Goal: Find specific page/section: Find specific page/section

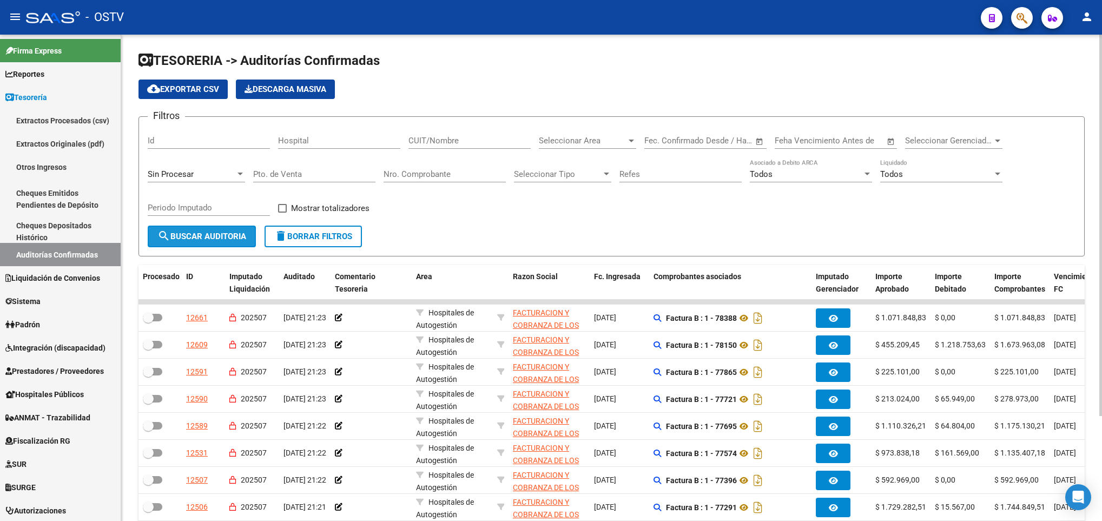
click at [213, 231] on button "search Buscar Auditoria" at bounding box center [202, 237] width 108 height 22
click at [211, 235] on span "search Buscar Auditoria" at bounding box center [201, 237] width 89 height 10
click at [187, 234] on span "search Buscar Auditoria" at bounding box center [201, 237] width 89 height 10
click at [216, 244] on button "search Buscar Auditoria" at bounding box center [202, 237] width 108 height 22
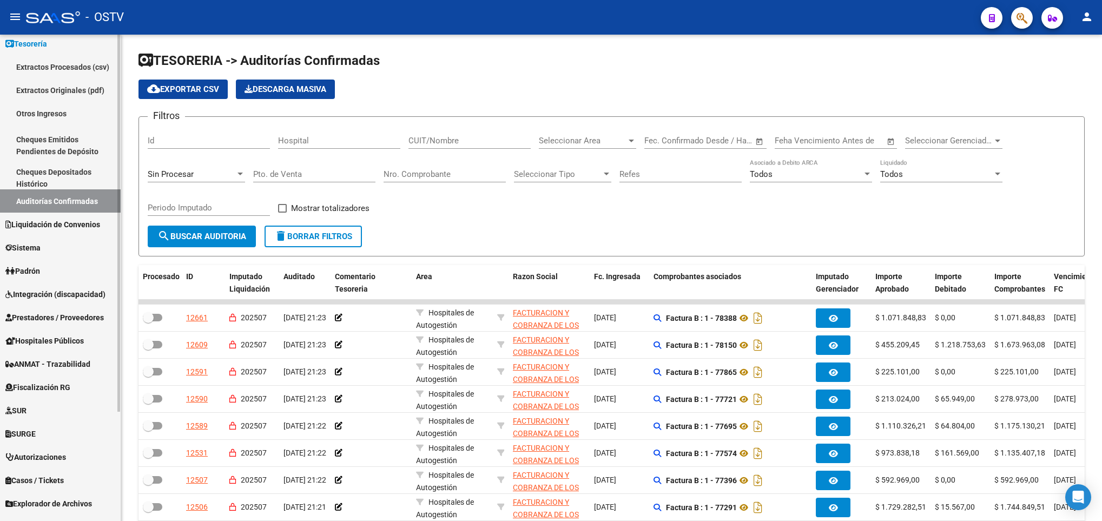
scroll to position [81, 0]
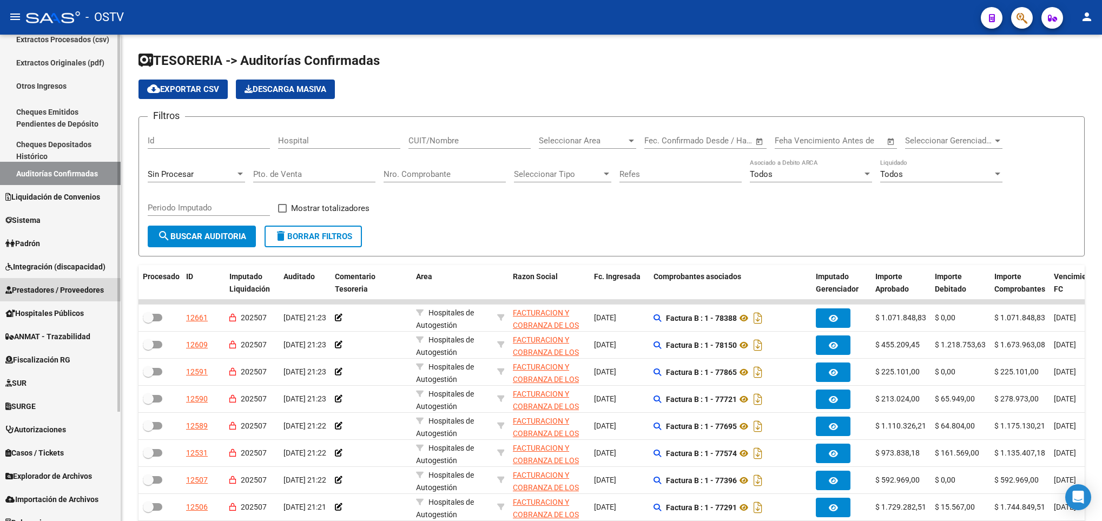
click at [54, 291] on span "Prestadores / Proveedores" at bounding box center [54, 290] width 98 height 12
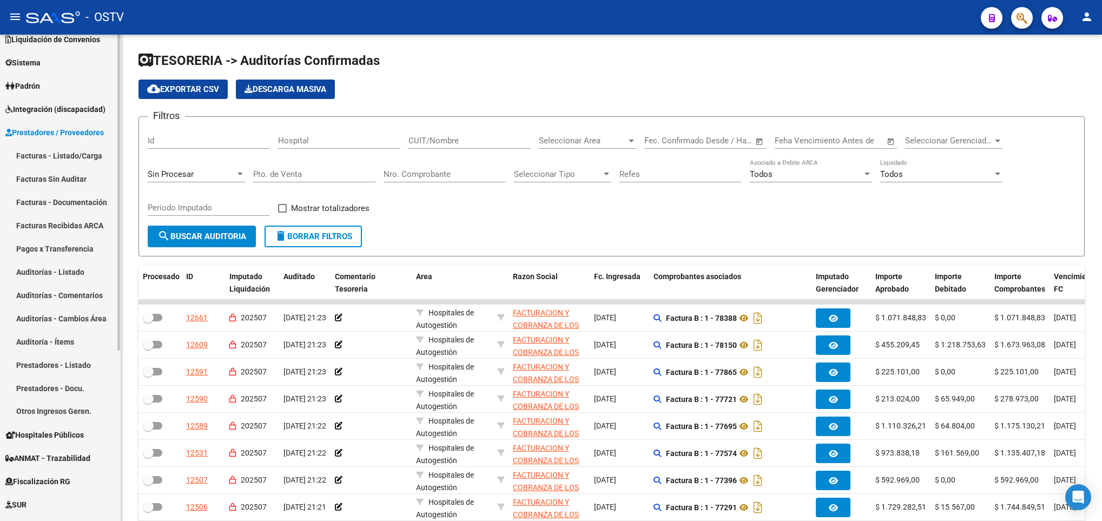
click at [68, 154] on link "Facturas - Listado/Carga" at bounding box center [60, 155] width 121 height 23
